Goal: Task Accomplishment & Management: Use online tool/utility

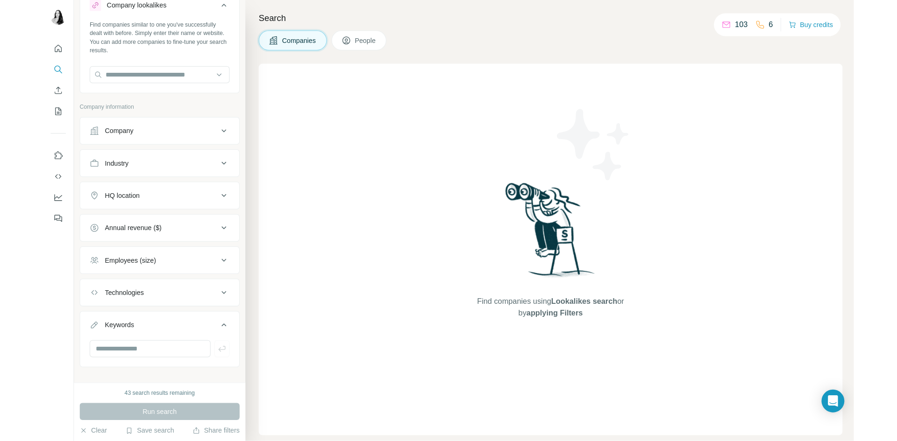
scroll to position [33, 0]
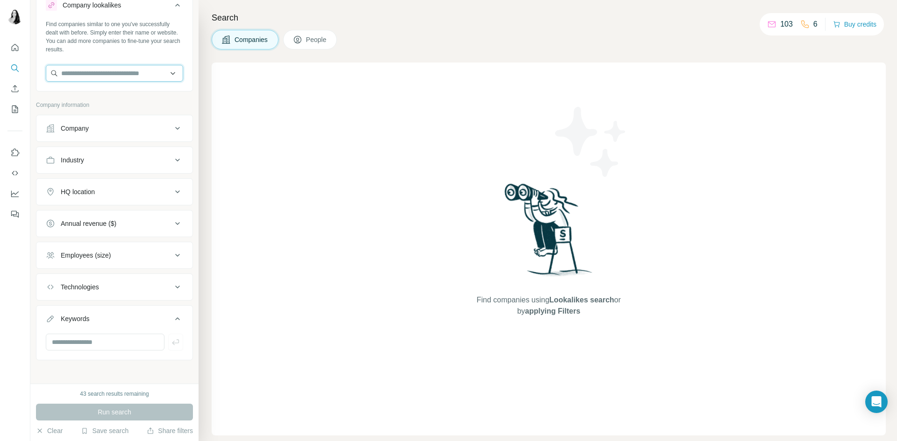
click at [77, 77] on input "text" at bounding box center [114, 73] width 137 height 17
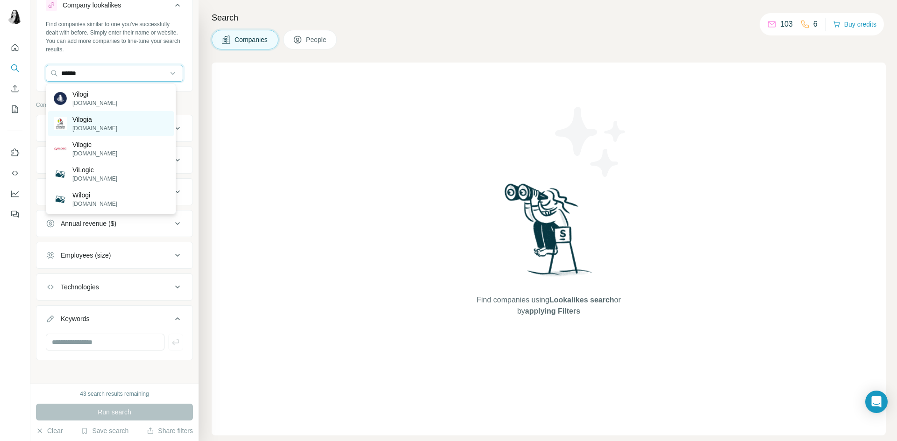
type input "******"
click at [92, 119] on p "Vilogia" at bounding box center [94, 119] width 45 height 9
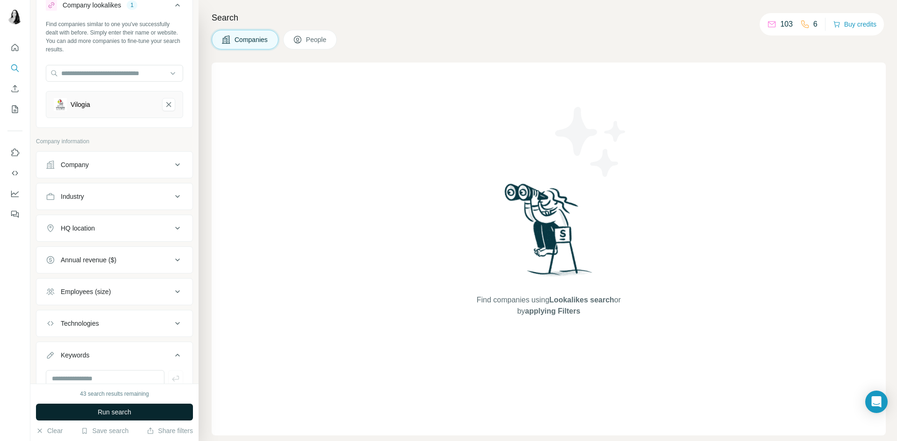
click at [115, 414] on span "Run search" at bounding box center [115, 412] width 34 height 9
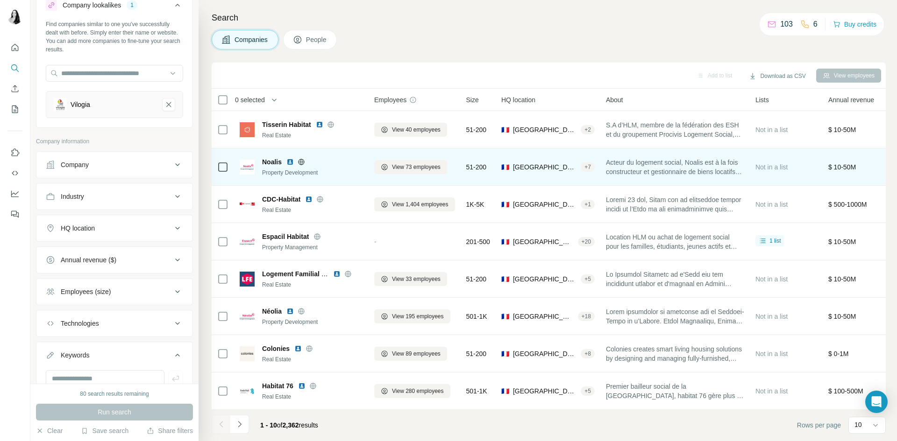
click at [291, 163] on img at bounding box center [289, 161] width 7 height 7
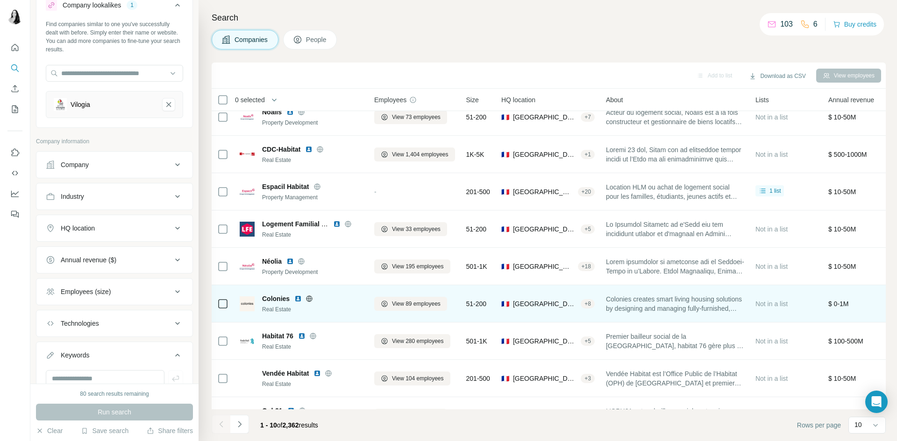
scroll to position [80, 0]
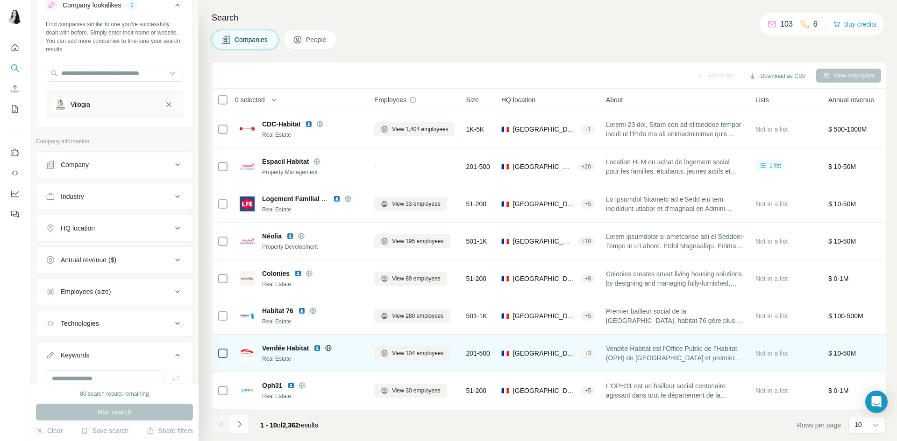
click at [319, 345] on img at bounding box center [316, 348] width 7 height 7
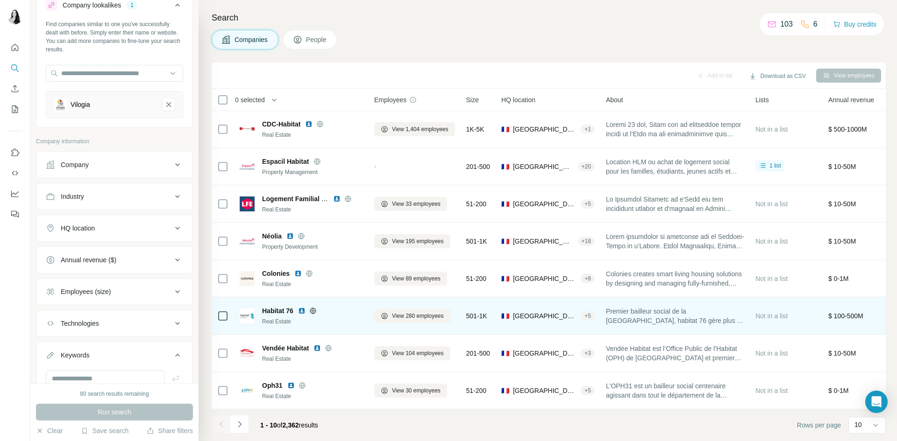
click at [306, 307] on img at bounding box center [301, 310] width 7 height 7
click at [299, 307] on img at bounding box center [301, 310] width 7 height 7
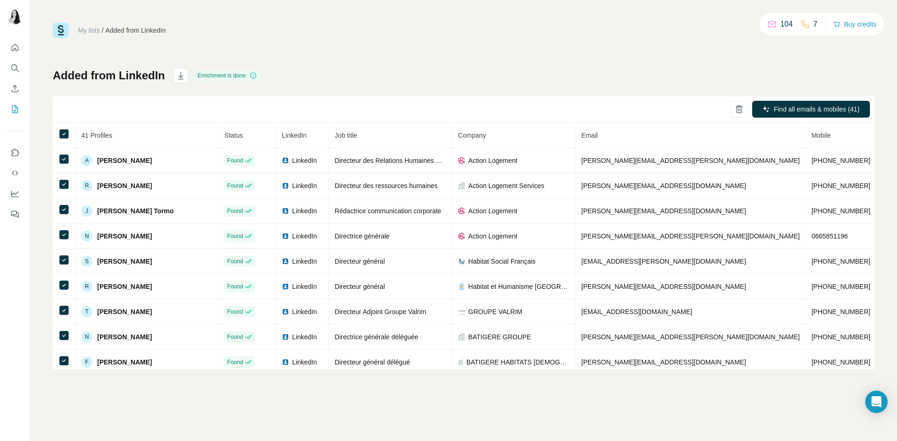
scroll to position [843, 0]
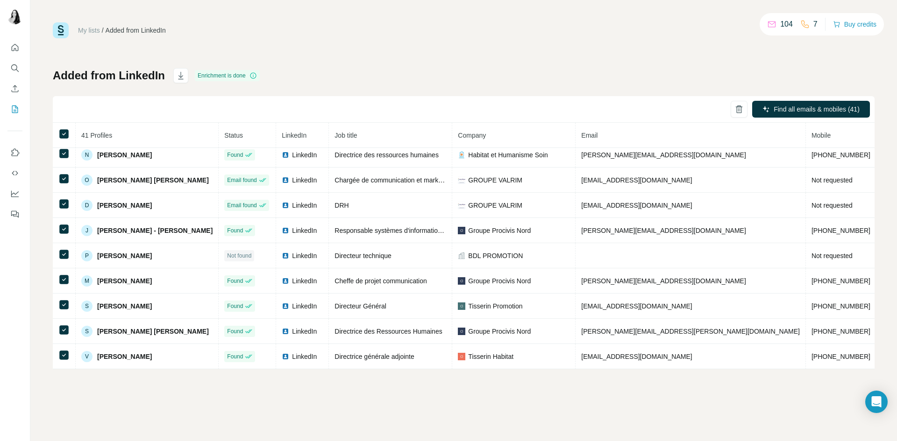
click at [540, 70] on div "Added from LinkedIn Enrichment is done Find all emails & mobiles (41) 41 Profil…" at bounding box center [464, 218] width 822 height 301
click at [742, 110] on icon "button" at bounding box center [738, 109] width 9 height 9
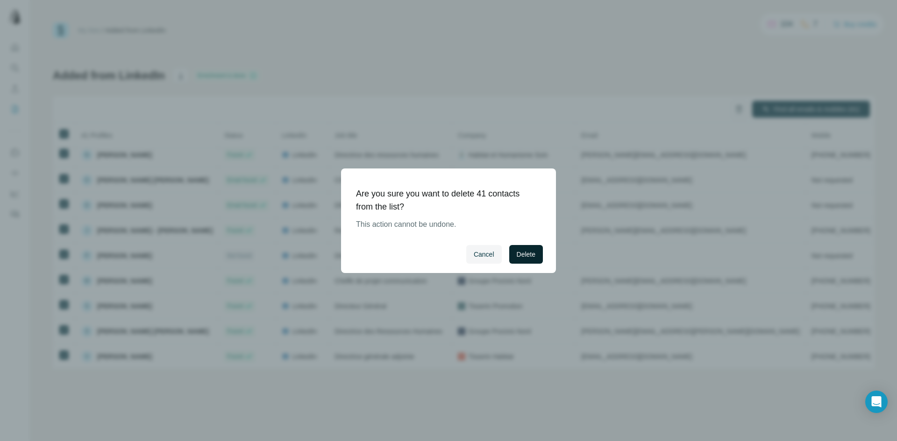
click at [526, 252] on span "Delete" at bounding box center [526, 254] width 19 height 9
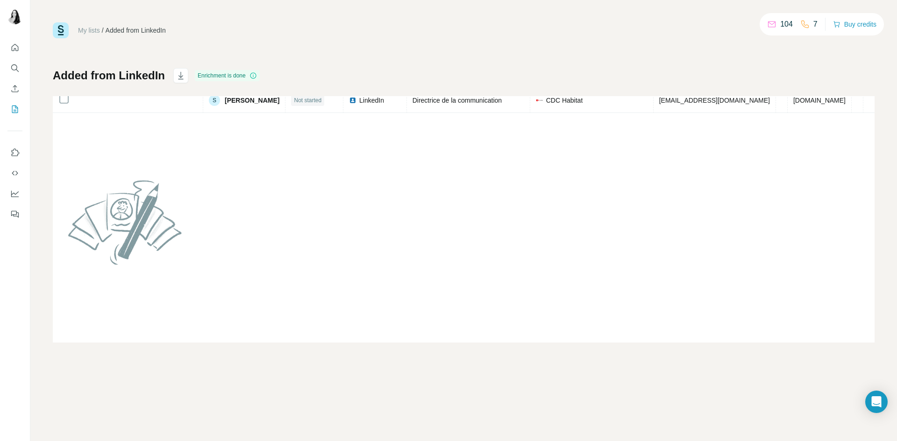
scroll to position [13, 0]
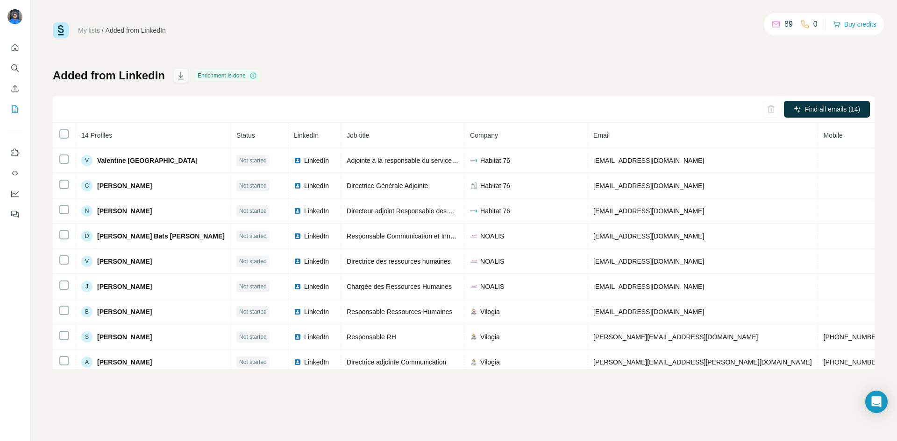
click at [181, 74] on icon "button" at bounding box center [180, 75] width 9 height 9
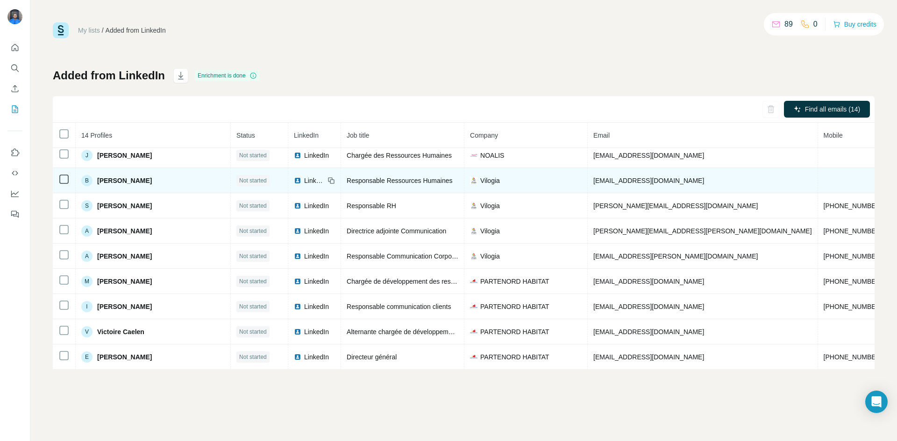
scroll to position [132, 0]
